Goal: Information Seeking & Learning: Understand process/instructions

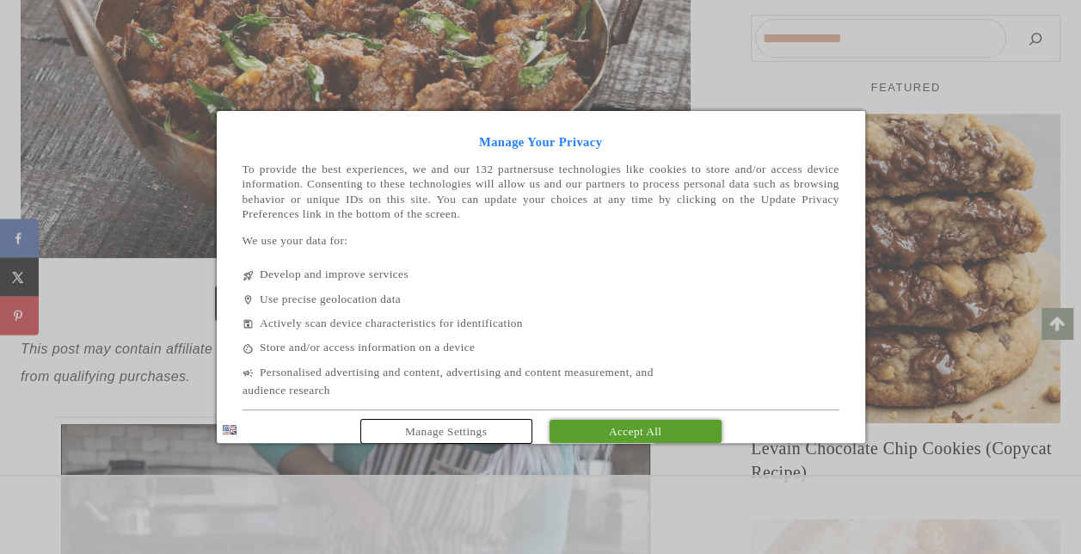
click at [620, 438] on span "Accept All" at bounding box center [635, 431] width 52 height 13
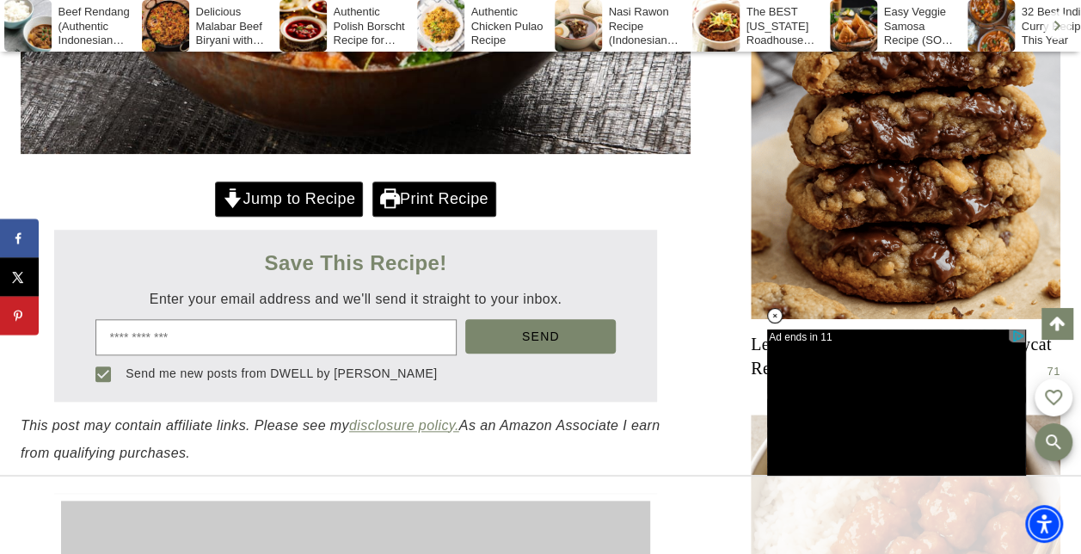
scroll to position [766, 0]
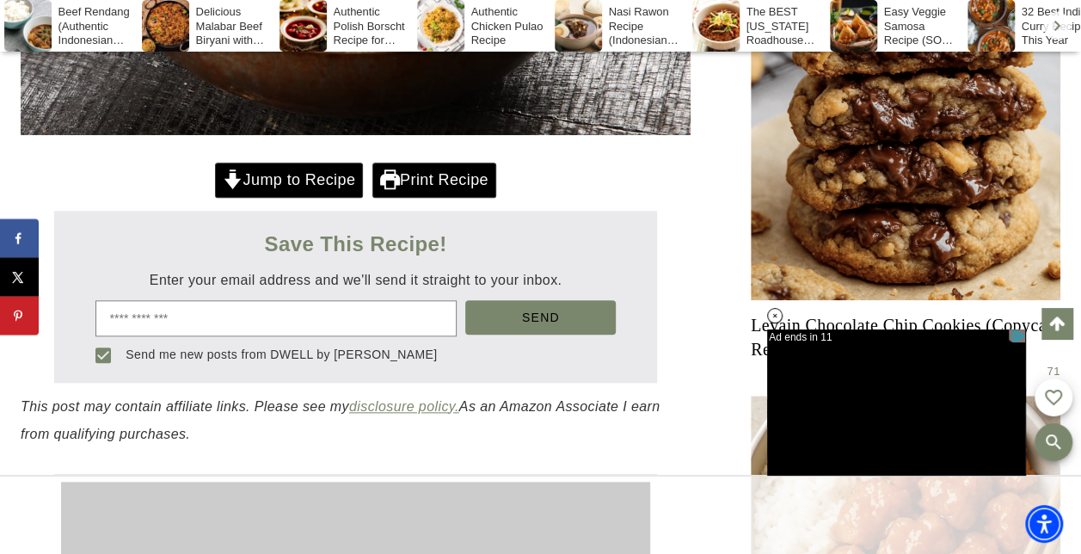
click at [430, 185] on link "Print Recipe" at bounding box center [434, 180] width 124 height 35
click at [251, 184] on link "Jump to Recipe" at bounding box center [289, 180] width 148 height 35
